Goal: Task Accomplishment & Management: Complete application form

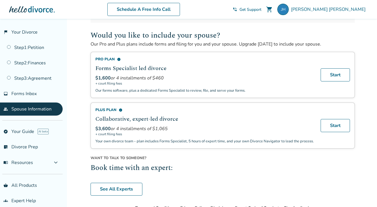
scroll to position [80, 0]
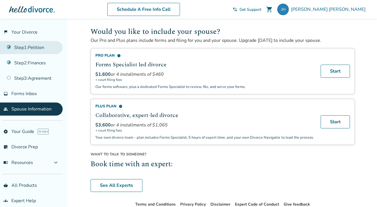
click at [34, 48] on link "Step 1 : Petition" at bounding box center [31, 47] width 63 height 13
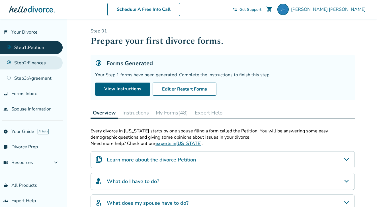
click at [40, 64] on link "Step 2 : Finances" at bounding box center [31, 62] width 63 height 13
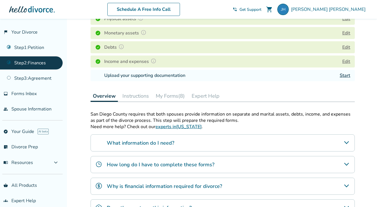
scroll to position [96, 0]
click at [167, 98] on button "My Forms (8)" at bounding box center [171, 95] width 34 height 11
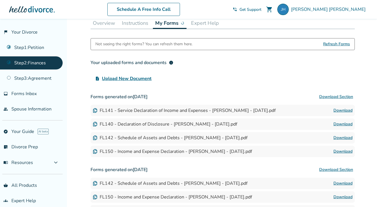
scroll to position [171, 0]
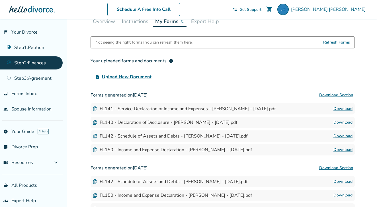
click at [340, 153] on link "Download" at bounding box center [343, 150] width 19 height 7
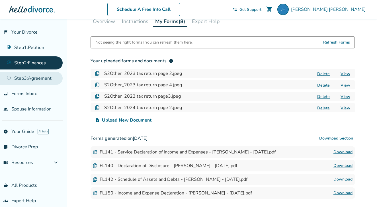
click at [44, 80] on link "Step 3 : Agreement" at bounding box center [31, 78] width 63 height 13
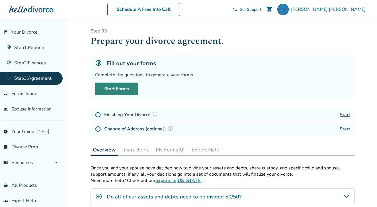
click at [124, 86] on link "Start Forms" at bounding box center [116, 89] width 43 height 13
